Goal: Find specific page/section

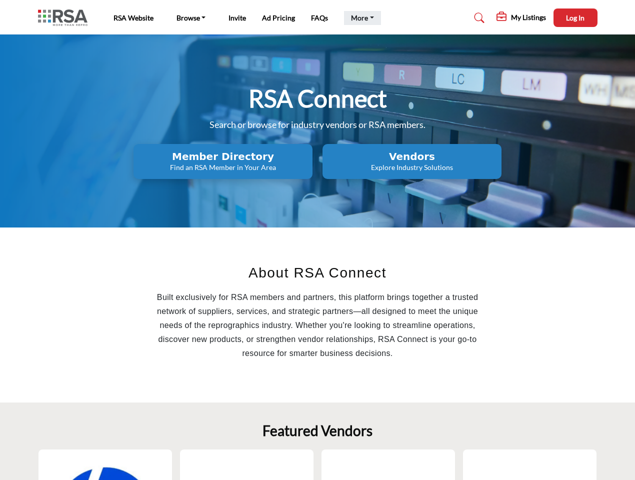
click at [361, 18] on link "More" at bounding box center [362, 18] width 37 height 14
click at [575, 17] on span "Log In" at bounding box center [575, 17] width 18 height 8
click at [223, 161] on h2 "Member Directory" at bounding box center [222, 156] width 173 height 12
click at [412, 161] on h2 "Vendors" at bounding box center [411, 156] width 173 height 12
